Goal: Information Seeking & Learning: Learn about a topic

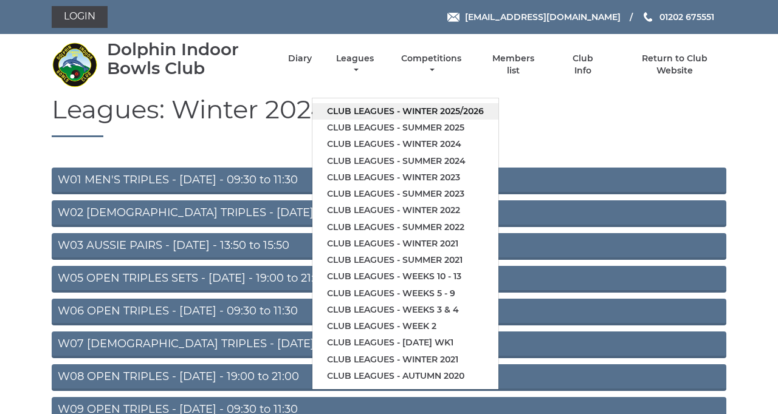
click at [498, 120] on link "Club leagues - Winter 2025/2026" at bounding box center [405, 111] width 186 height 16
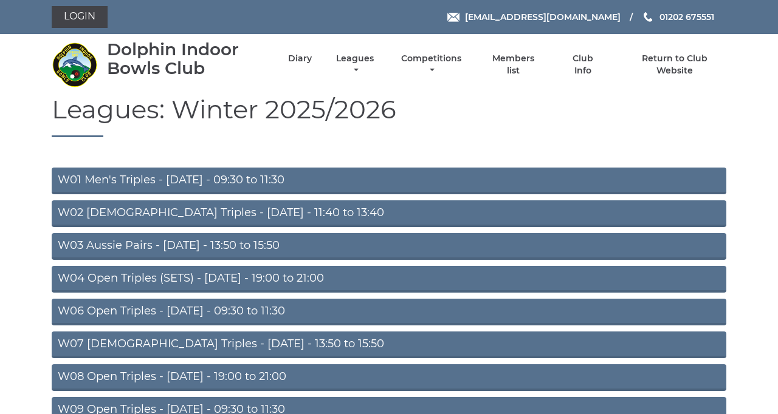
click at [354, 260] on link "W03 Aussie Pairs - [DATE] - 13:50 to 15:50" at bounding box center [389, 246] width 675 height 27
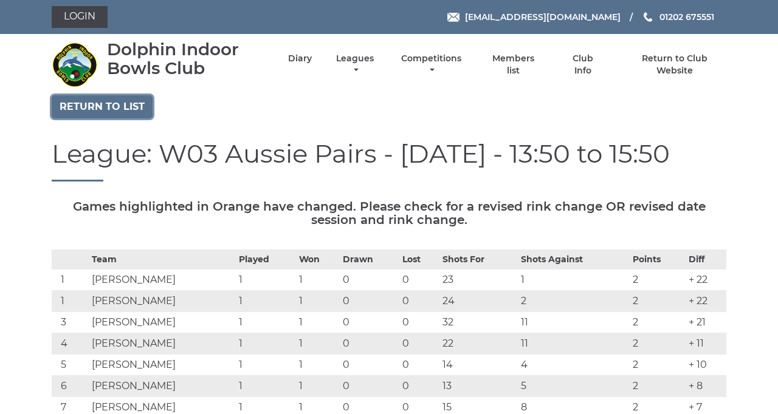
click at [153, 119] on link "Return to list" at bounding box center [102, 106] width 101 height 23
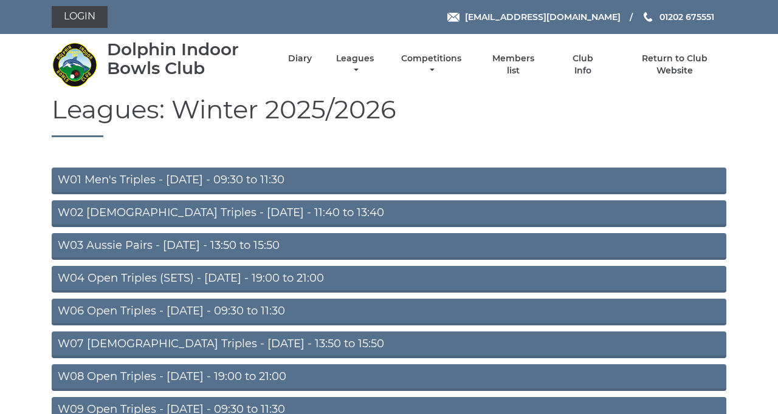
click at [361, 260] on link "W03 Aussie Pairs - Monday - 13:50 to 15:50" at bounding box center [389, 246] width 675 height 27
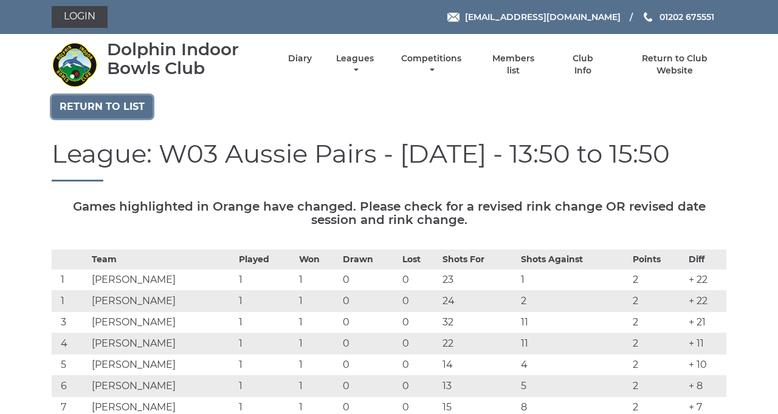
click at [137, 119] on link "Return to list" at bounding box center [102, 106] width 101 height 23
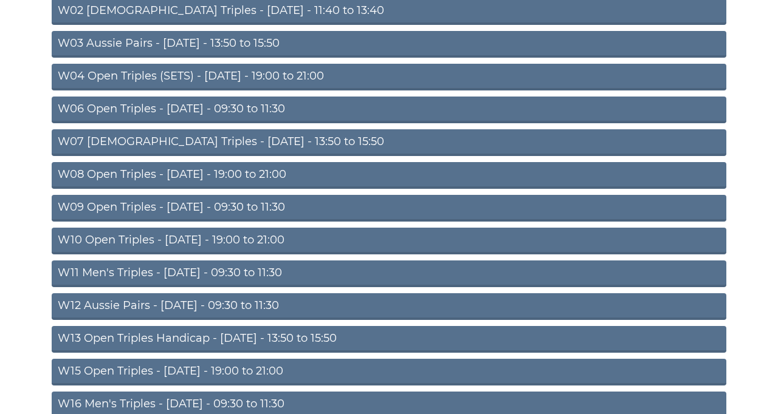
click at [452, 353] on link "W13 Open Triples Handicap - Thursday - 13:50 to 15:50" at bounding box center [389, 339] width 675 height 27
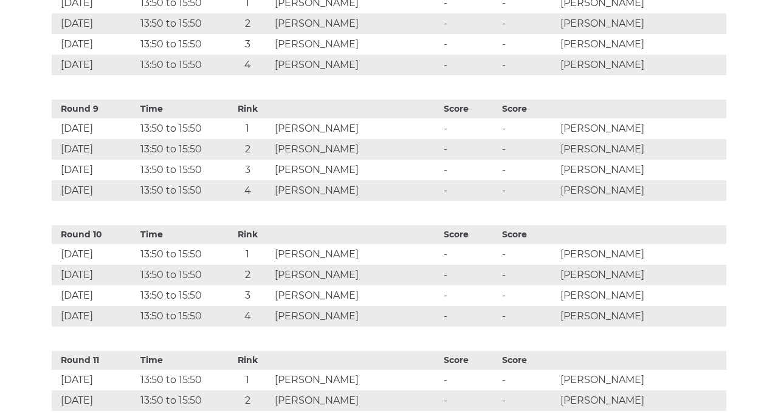
scroll to position [1497, 0]
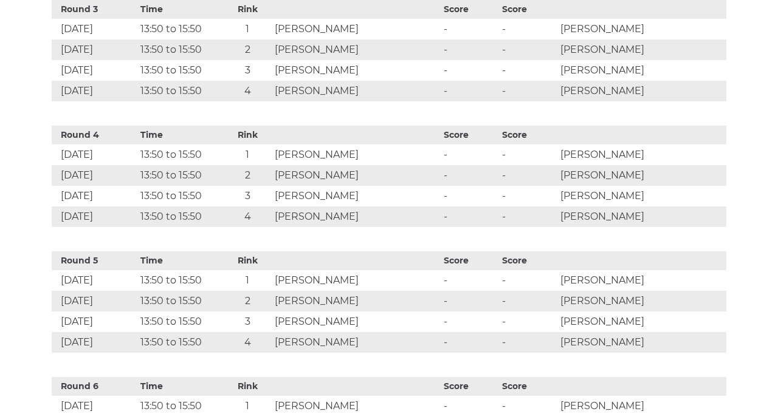
scroll to position [840, 0]
